Goal: Communication & Community: Answer question/provide support

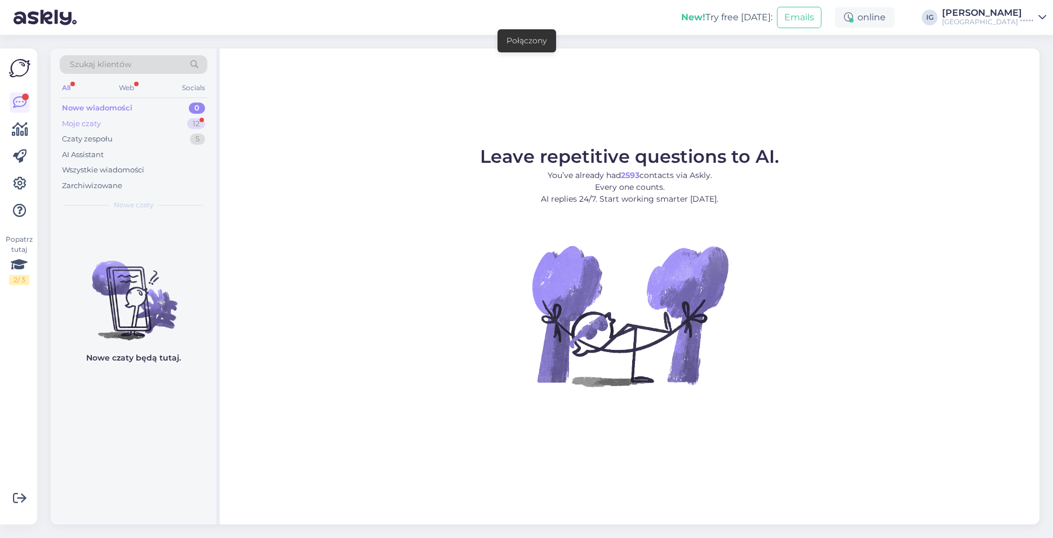
click at [99, 123] on div "Moje czaty" at bounding box center [81, 123] width 39 height 11
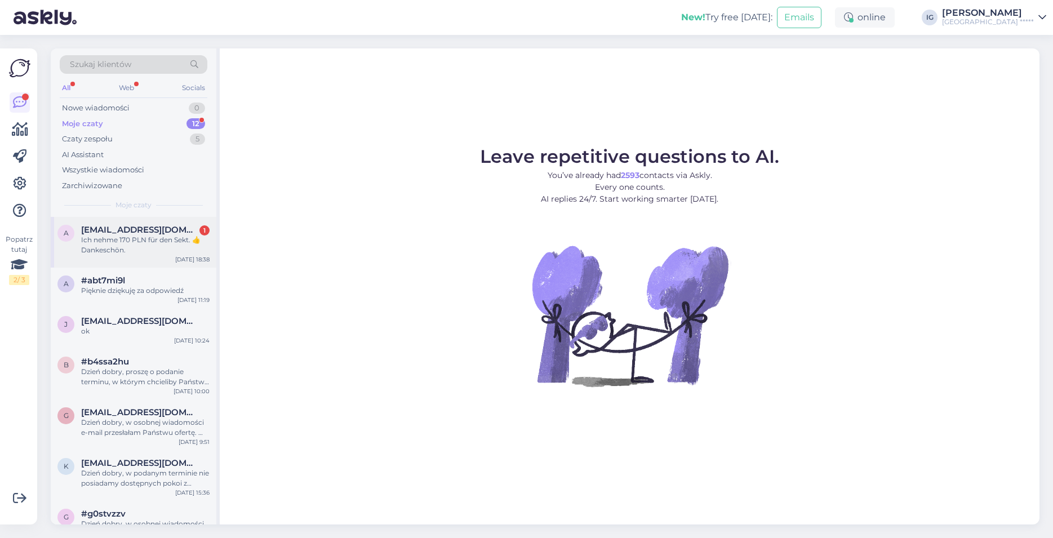
click at [113, 238] on div "Ich nehme 170 PLN für den Sekt. 👍Dankeschön." at bounding box center [145, 245] width 129 height 20
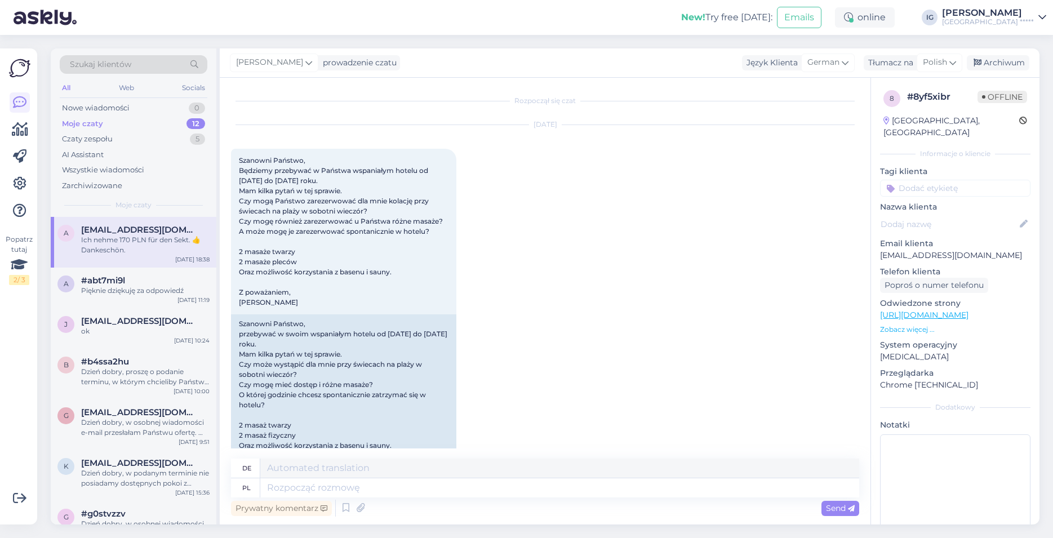
scroll to position [1795, 0]
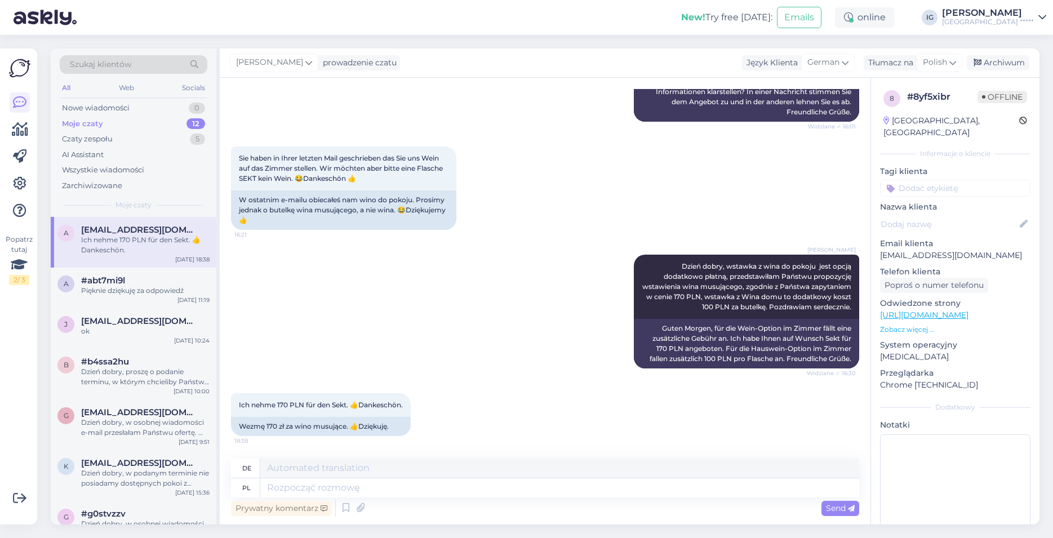
click at [290, 299] on div "[PERSON_NAME] Dzień dobry, wstawka z wina do pokoju jest opcją dodatkowo płatną…" at bounding box center [545, 311] width 628 height 139
drag, startPoint x: 278, startPoint y: 491, endPoint x: 442, endPoint y: 481, distance: 164.3
click at [278, 492] on textarea at bounding box center [559, 488] width 599 height 19
type textarea "Dzień"
type textarea "Tag"
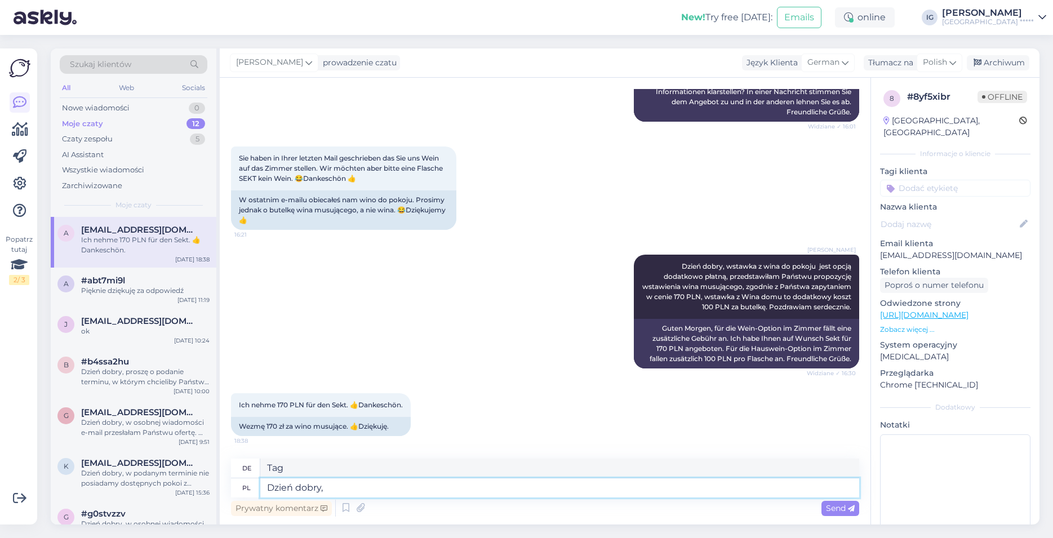
type textarea "Dzień dobry,"
type textarea "Guten Morgen,"
type textarea "Dzień dobry, dziękuję"
type textarea "Guten Morgen, danke"
type textarea "Dzień dobry, dziękuję za"
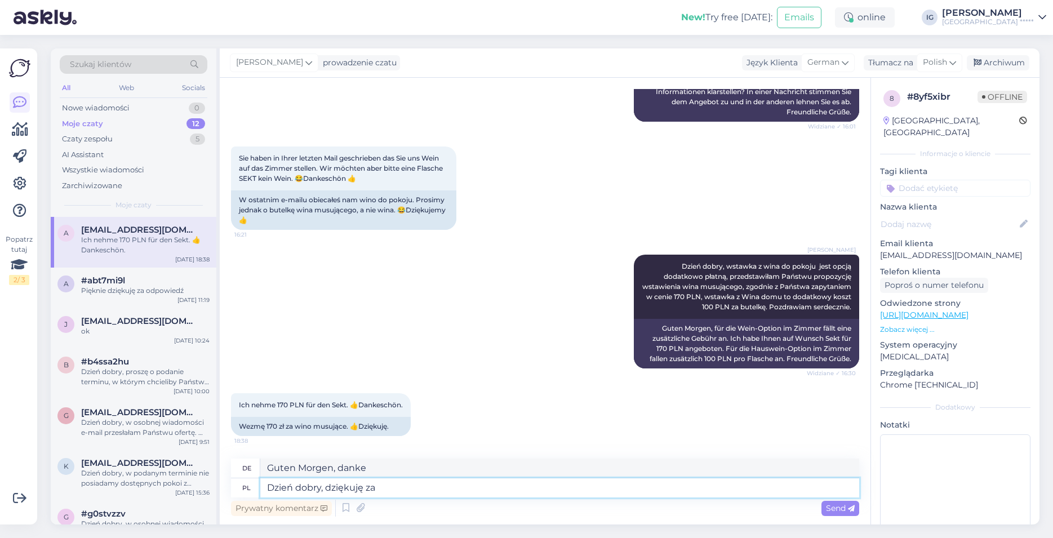
type textarea "Guten Morgen, danke für"
type textarea "Dzień dobry, dziękuję za informację,"
type textarea "Guten Morgen, vielen Dank für die Informationen,"
type textarea "Dzień dobry, dziękuję za informację, tak"
type textarea "Guten Morgen, danke für die Informationen, ja"
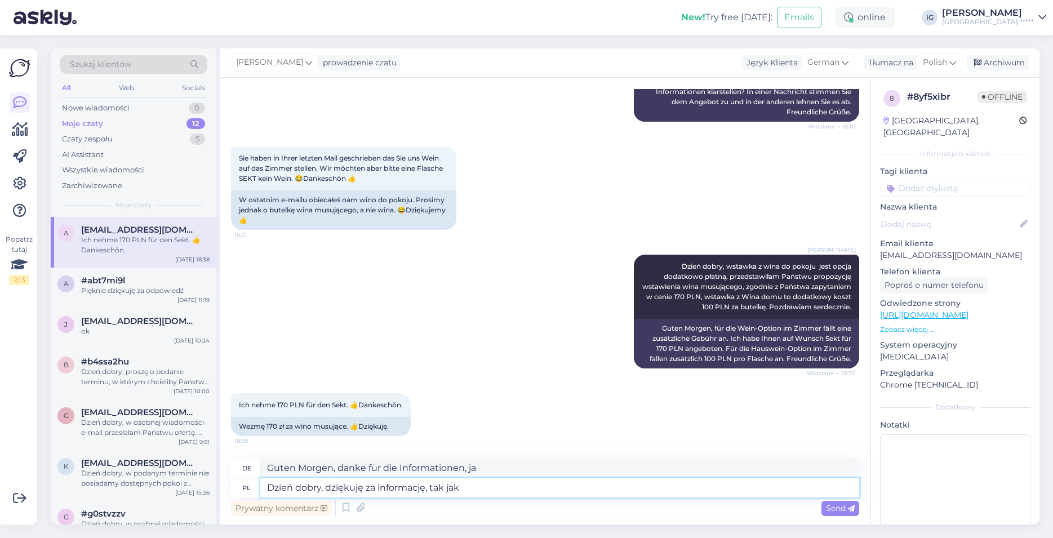
type textarea "Dzień dobry, dziękuję za informację, tak jak"
type textarea "Guten Morgen, vielen Dank für die Informationen,"
type textarea "Dzień dobry, dziękuję za informację, tak jak wczesniej w"
type textarea "Guten Morgen, vielen Dank für die Informationen, wie schon"
type textarea "Dzień dobry, dziękuję za informację, tak jak wczesniej wspominałam,"
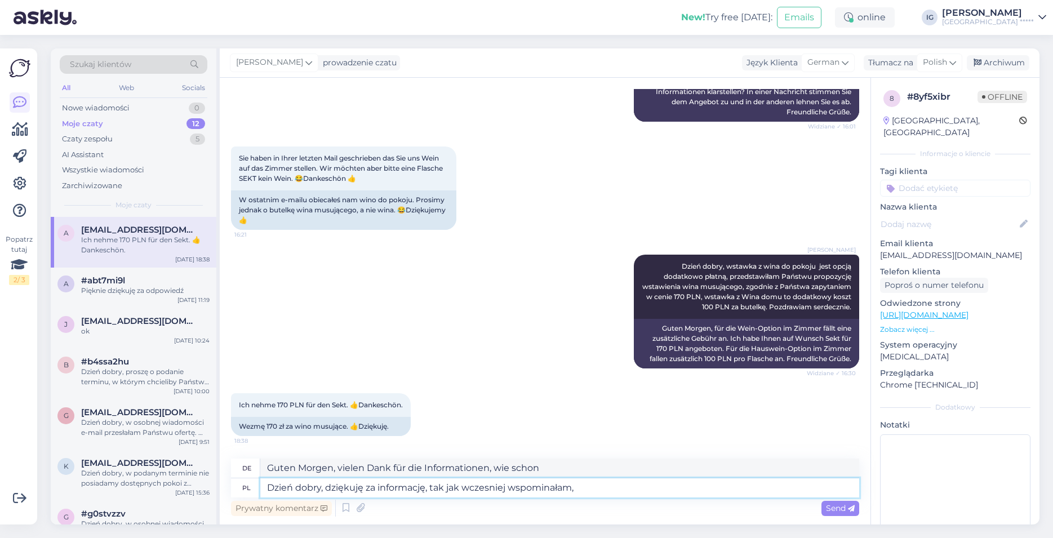
type textarea "Guten Morgen, vielen Dank für die Informationen, wie ich bereits erwähnt habe,"
type textarea "Dzień dobry, dziękuję za informację, tak jak wczesniej wspominałam, wino z"
type textarea "Guten Morgen, danke für die Informationen, wie ich bereits erwähnt habe, Wein"
type textarea "Dzień dobry, dziękuję za informację, tak jak wczesniej wspominałam, wino zostan…"
type textarea "Guten Morgen, danke für die Informationen, wie ich bereits erwähnt habe, wird d…"
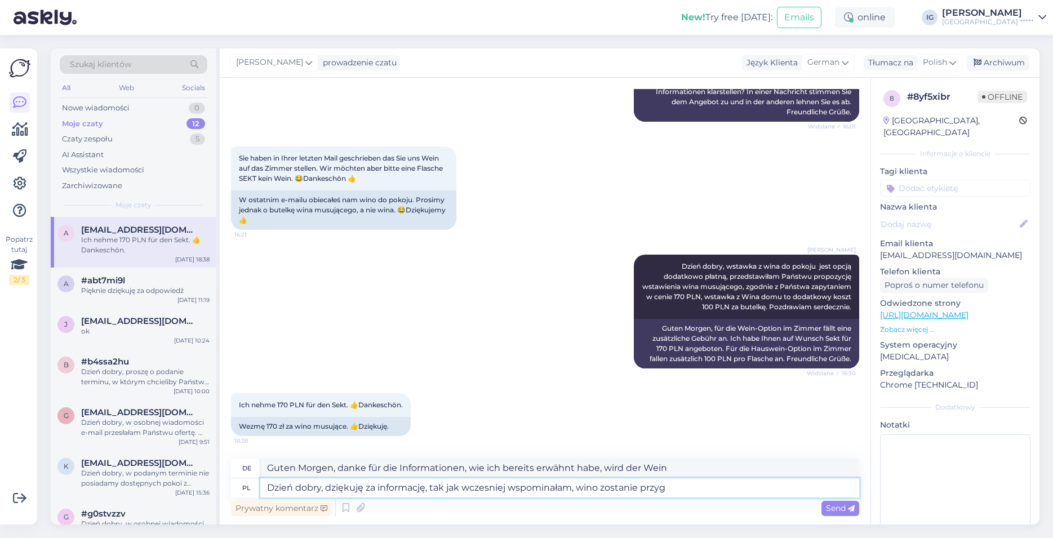
type textarea "Dzień dobry, dziękuję za informację, tak jak wczesniej wspominałam, wino zostan…"
type textarea "Guten Morgen, danke für die Information, wie ich bereits erwähnt habe, wird der…"
type textarea "Dzień dobry, dziękuję za informację, tak jak wczesniej wspominałam, wino zostan…"
type textarea "Guten Morgen, danke für die Informationen, wie ich bereits erwähnt habe, wird d…"
type textarea "Dzień dobry, dziękuję za informację, tak jak wczesniej wspominałam, wino zostan…"
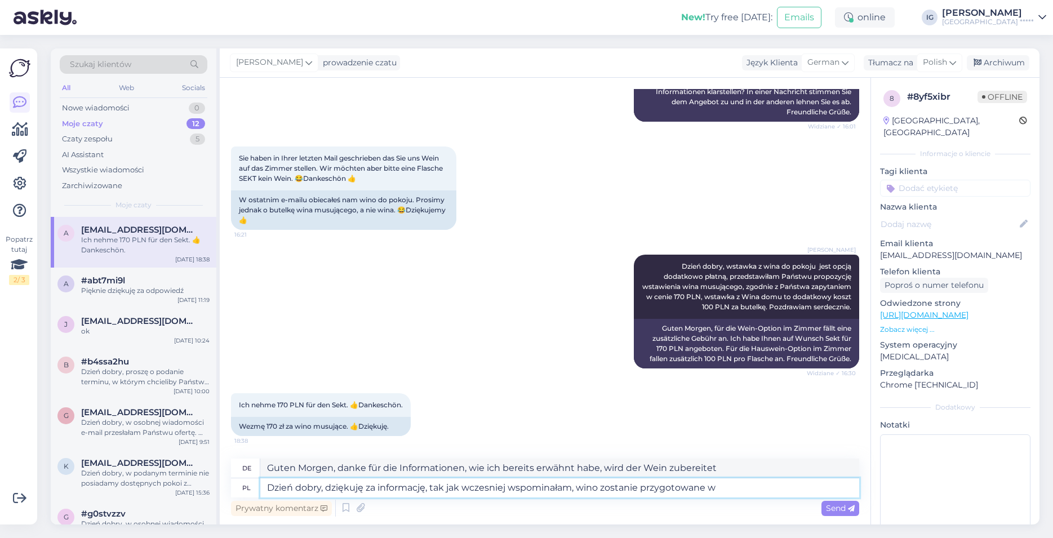
type textarea "Guten Morgen, danke für die Informationen, wie ich bereits erwähnt habe, wird d…"
type textarea "Dzień dobry, dziękuję za informację, tak jak wczesniej wspominałam, wino zostan…"
type textarea "Guten Morgen, danke für die Information, wie ich bereits erwähnt habe, wird der…"
type textarea "Dzień dobry, dziękuję za informację, tak jak wczesniej wspominałam, wino zostan…"
type textarea "Guten Morgen, danke für die Information, wie ich bereits erwähnt habe, wird der…"
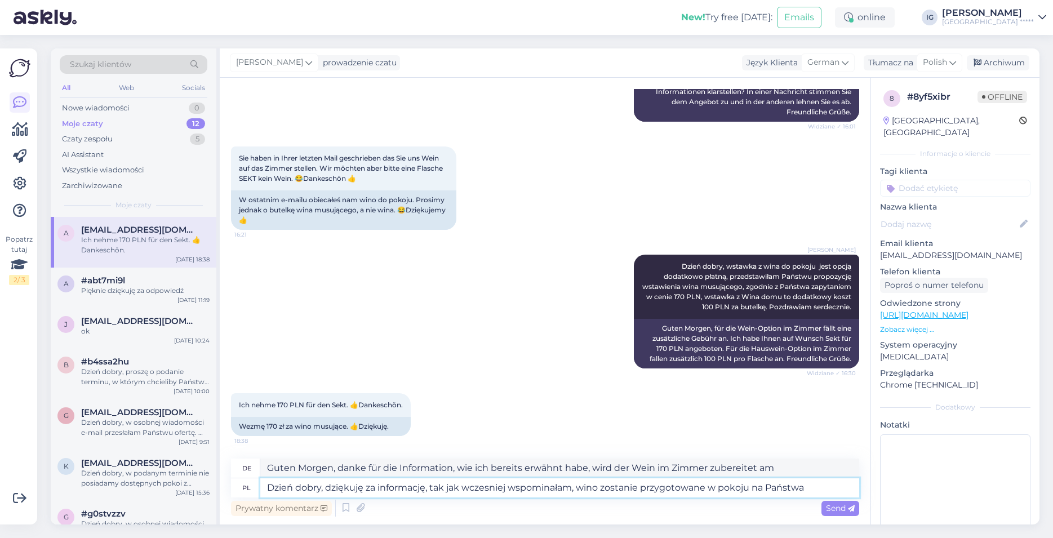
type textarea "Dzień dobry, dziękuję za informację, tak jak wczesniej wspominałam, wino zostan…"
type textarea "Guten Morgen, danke für die Information, wie ich bereits erwähnt habe, wird der…"
type textarea "Dzień dobry, dziękuję za informację, tak jak wczesniej wspominałam, wino zostan…"
type textarea "Guten Morgen, danke für die Information, wie ich bereits erwähnt habe, wird der…"
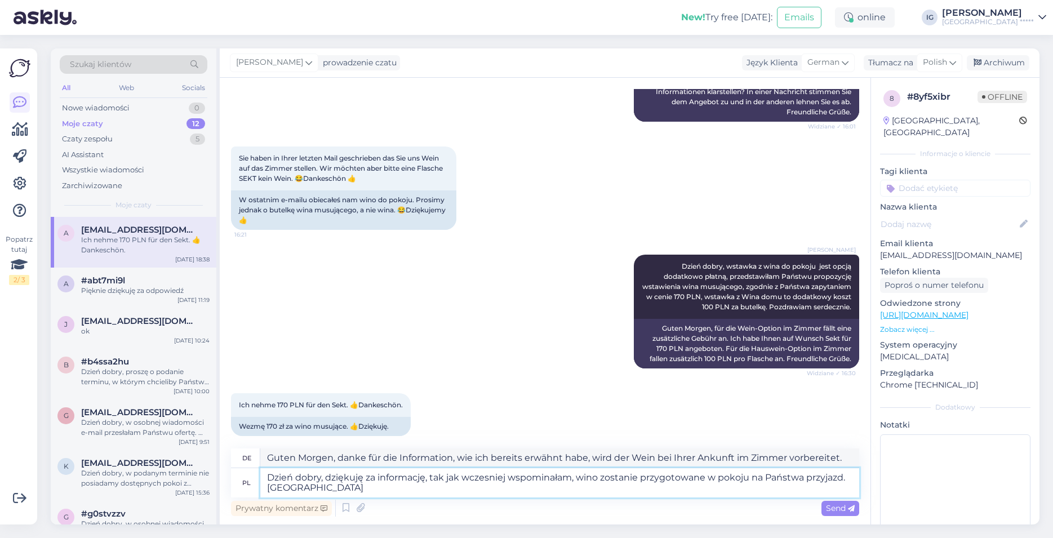
type textarea "Dzień dobry, dziękuję za informację, tak jak wczesniej wspominałam, wino zostan…"
type textarea "Guten Morgen, vielen Dank für Ihre Informationen. Wie bereits erwähnt, wird der…"
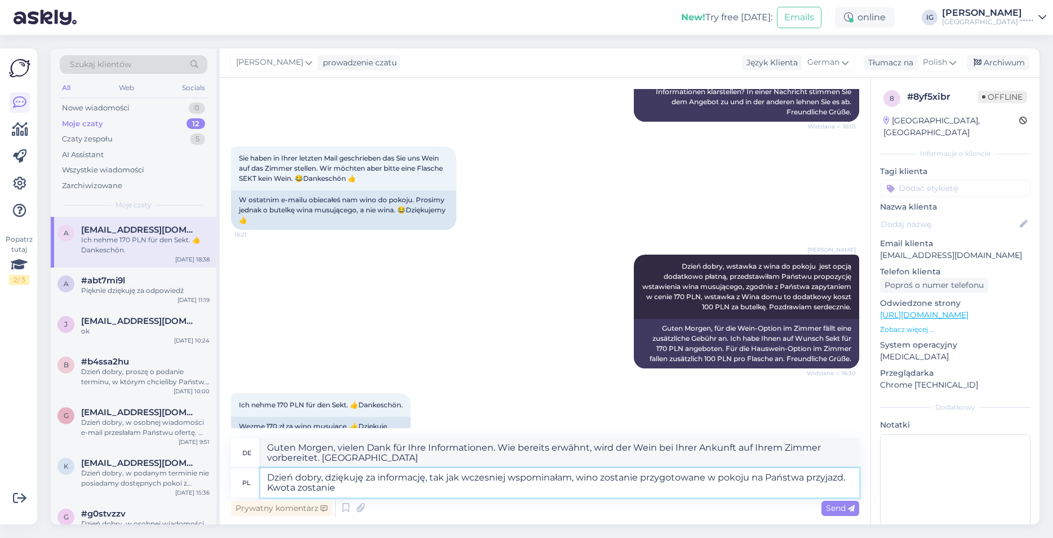
type textarea "Dzień dobry, dziękuję za informację, tak jak wczesniej wspominałam, wino zostan…"
type textarea "Guten Morgen, vielen Dank für die Informationen. Wie bereits erwähnt, wird der …"
type textarea "Dzień dobry, dziękuję za informację, tak jak wczesniej wspominałam, wino zostan…"
type textarea "Guten Morgen, vielen Dank für Ihre Informationen. Wie bereits erwähnt, wird der…"
type textarea "Dzień dobry, dziękuję za informację, tak jak wczesniej wspominałam, wino zostan…"
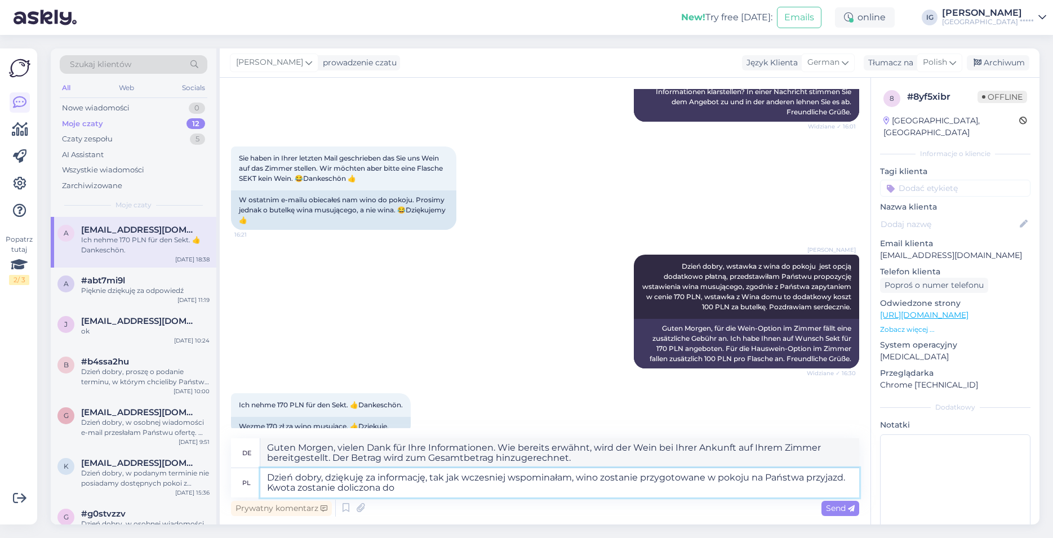
type textarea "Guten Morgen, vielen Dank für Ihre Informationen. Wie bereits erwähnt, wird der…"
type textarea "Dzień dobry, dziękuję za informację, tak jak wczesniej wspominałam, wino zostan…"
type textarea "Guten Morgen, vielen Dank für Ihre Informationen. Wie bereits erwähnt, wird der…"
type textarea "Dzień dobry, dziękuję za informację, tak jak wczesniej wspominałam, wino zostan…"
type textarea "Guten Morgen, vielen Dank für die Informationen. Wie bereits erwähnt, wird der …"
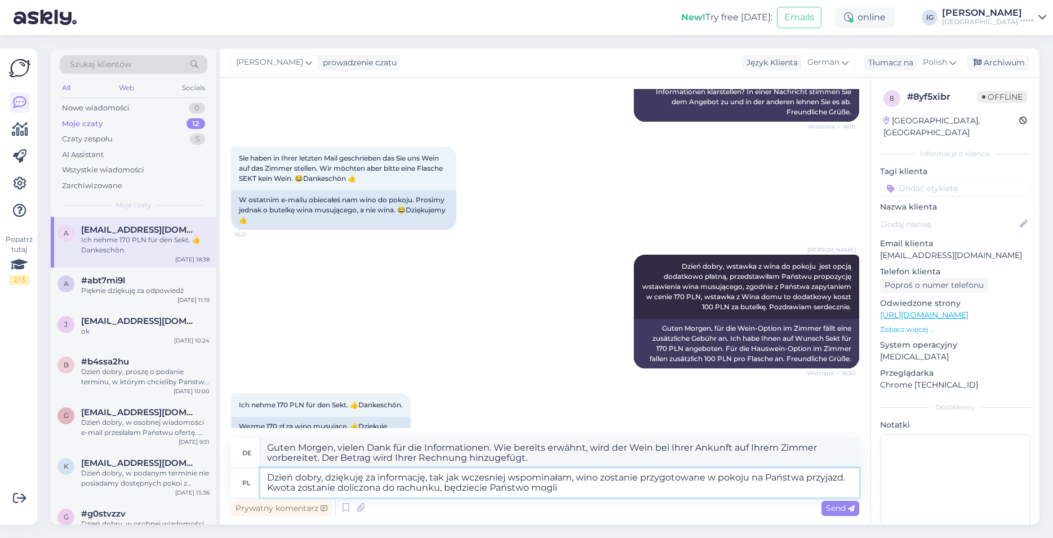
type textarea "Dzień dobry, dziękuję za informację, tak jak wczesniej wspominałam, wino zostan…"
type textarea "Guten Morgen, vielen Dank für die Informationen. Wie bereits erwähnt, wird der …"
type textarea "Dzień dobry, dziękuję za informację, tak jak wczesniej wspominałam, wino zostan…"
type textarea "Guten Morgen, vielen Dank für die Informationen. Wie bereits erwähnt, wird der …"
type textarea "Dzień dobry, dziękuję za informację, tak jak wczesniej wspominałam, wino zostan…"
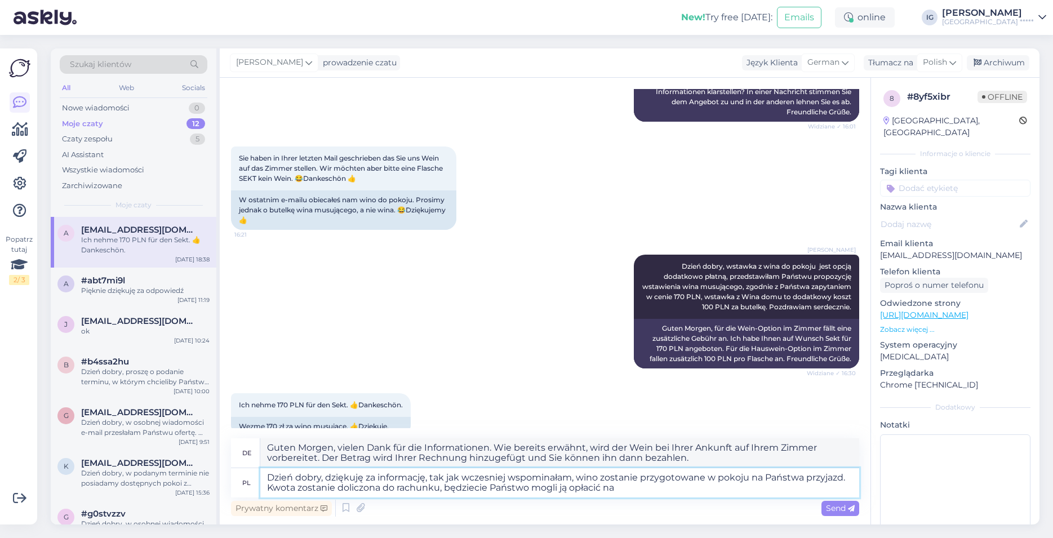
type textarea "Guten Morgen, vielen Dank für die Informationen. Wie bereits erwähnt, wird der …"
type textarea "Dzień dobry, dziękuję za informację, tak jak wczesniej wspominałam, wino zostan…"
type textarea "Guten Morgen, vielen Dank für die Informationen. Wie bereits erwähnt, wird der …"
type textarea "Dzień dobry, dziękuję za informację, tak jak wczesniej wspominałam, wino zostan…"
type textarea "Guten Morgen, vielen Dank für die Informationen. Wie bereits erwähnt, wird der …"
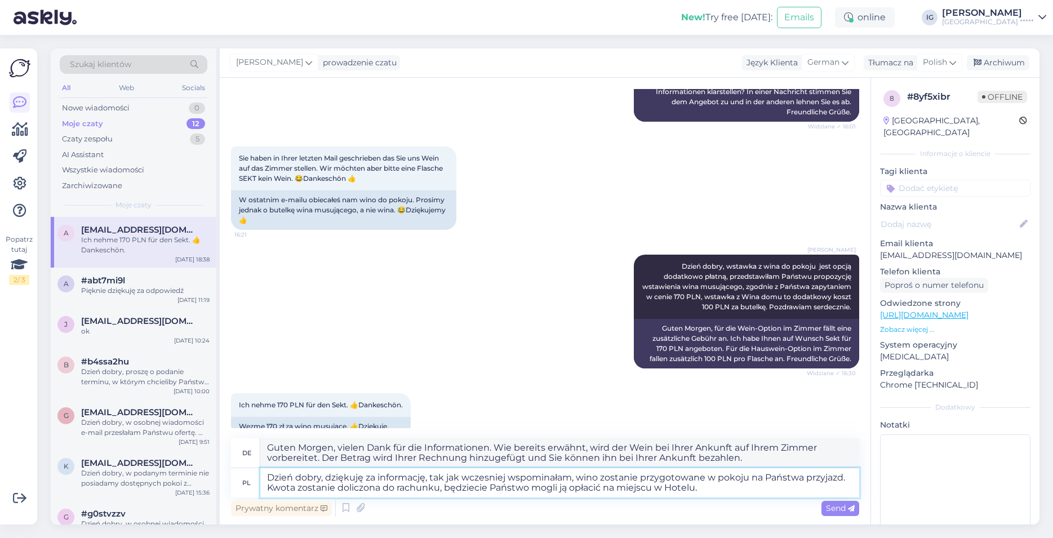
type textarea "Dzień dobry, dziękuję za informację, tak jak wczesniej wspominałam, wino zostan…"
type textarea "Guten Morgen, vielen Dank für die Informationen. Wie bereits erwähnt, wird der …"
type textarea "Dzień dobry, dziękuję za informację, tak jak wczesniej wspominałam, wino zostan…"
type textarea "Guten Morgen, vielen Dank für die Informationen. Wie bereits erwähnt, wird der …"
type textarea "Dzień dobry, dziękuję za informację, tak jak wczesniej wspominałam, wino zostan…"
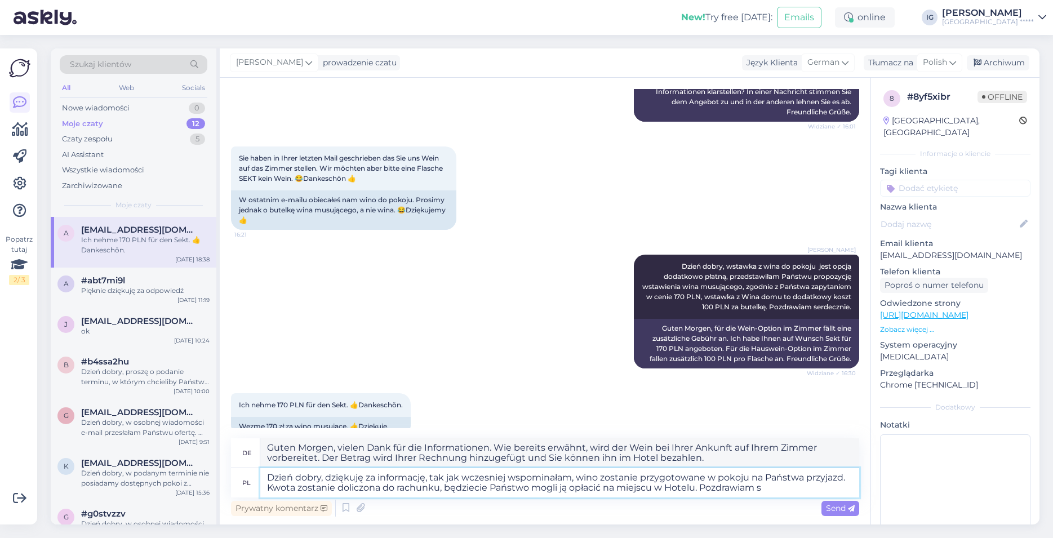
type textarea "Guten Morgen, vielen Dank für die Informationen. Wie bereits erwähnt, wird der …"
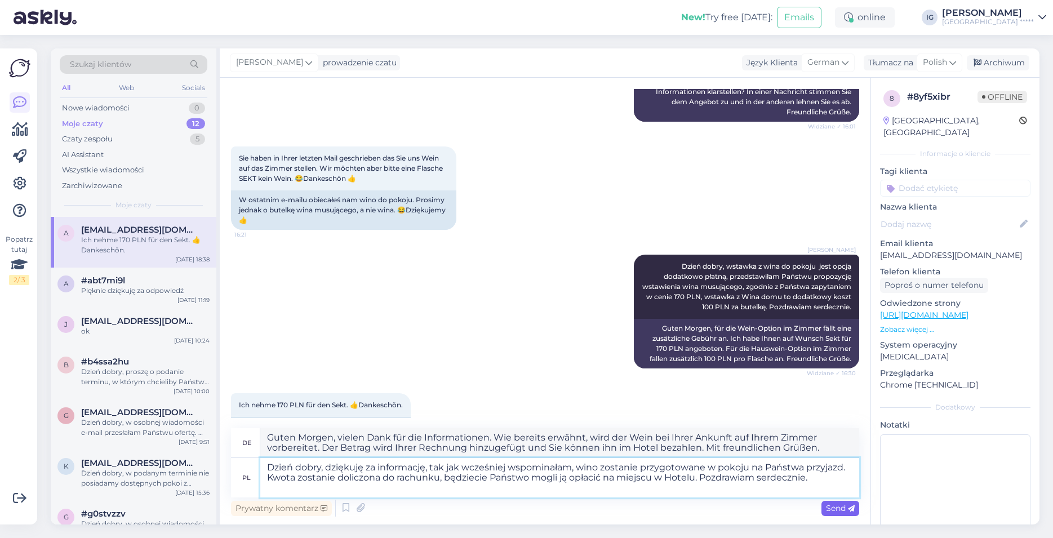
type textarea "Dzień dobry, dziękuję za informację, tak jak wcześniej wspominałam, wino zostan…"
click at [831, 507] on span "Send" at bounding box center [840, 508] width 29 height 10
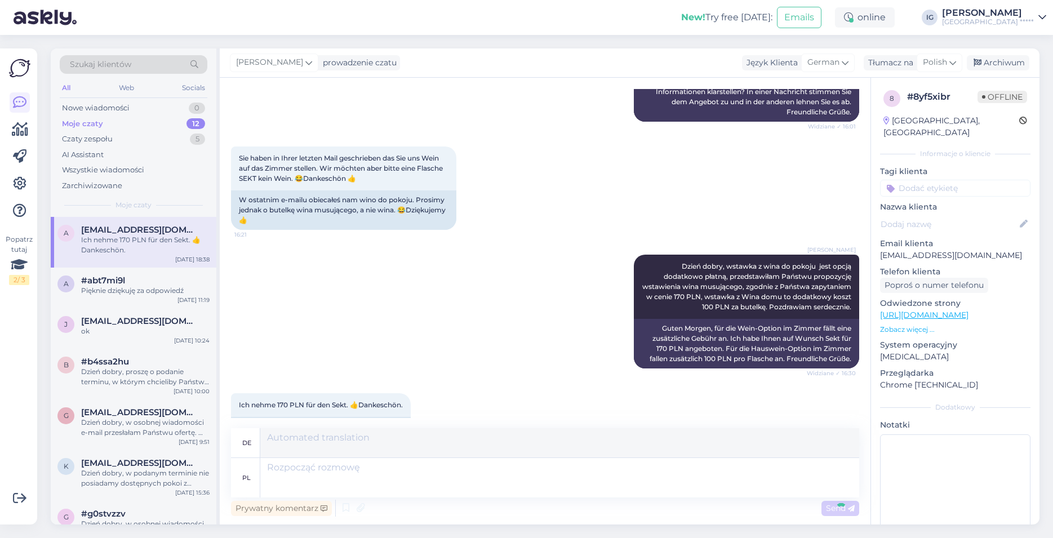
scroll to position [1967, 0]
